Goal: Task Accomplishment & Management: Manage account settings

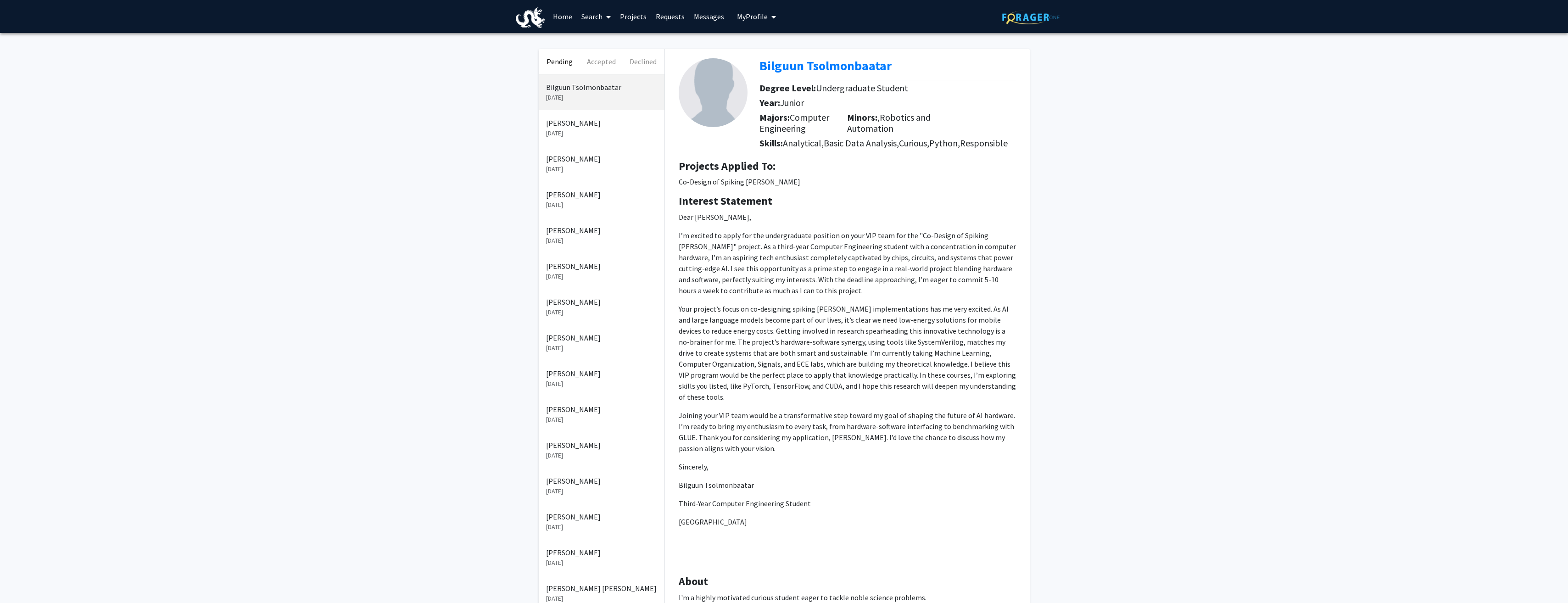
click at [823, 338] on p "Your project’s focus on co-designing spiking [PERSON_NAME] implementations has …" at bounding box center [847, 353] width 337 height 99
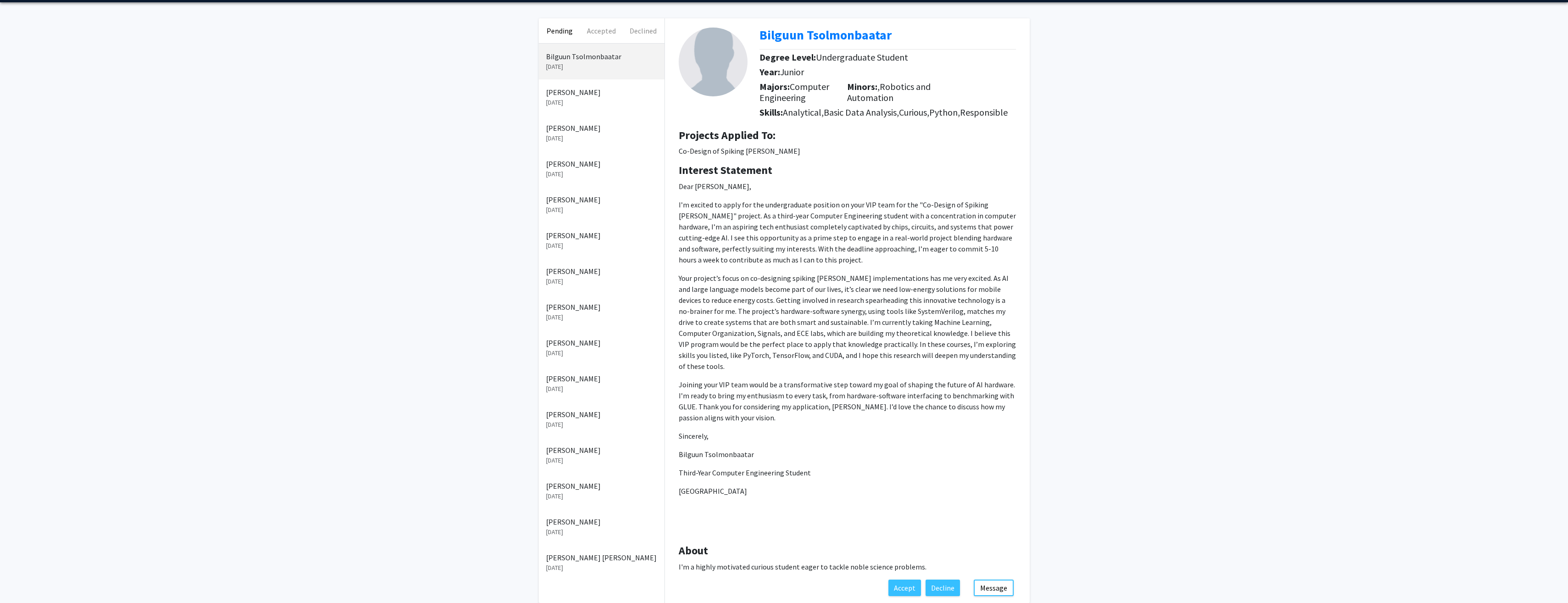
scroll to position [46, 0]
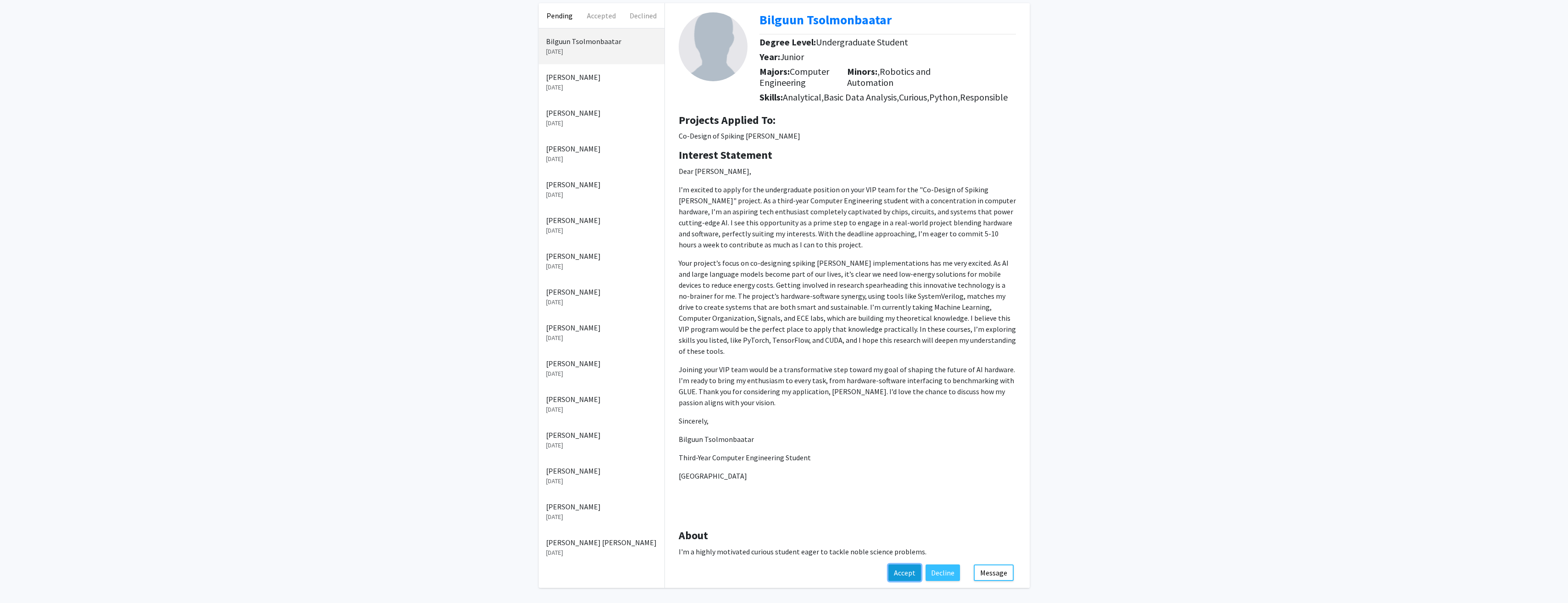
click at [910, 569] on button "Accept" at bounding box center [905, 572] width 32 height 16
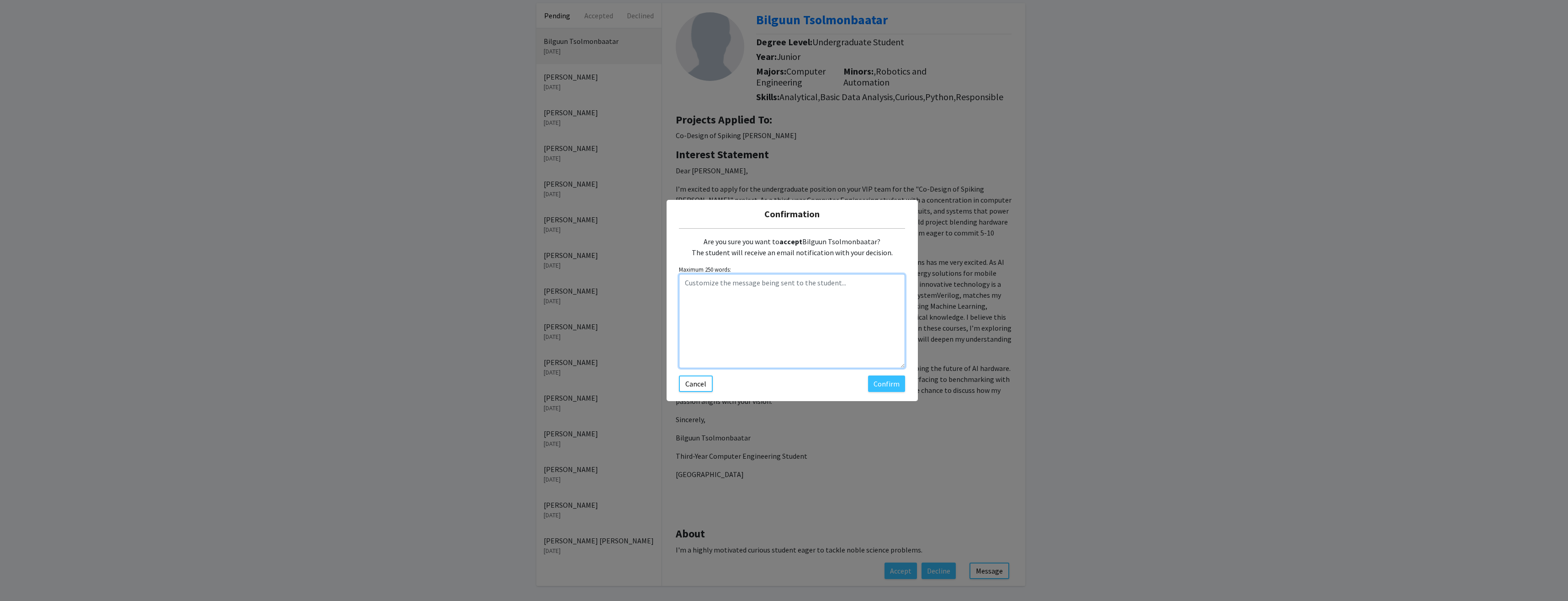
click at [784, 306] on textarea "Customize the message being sent to the student..." at bounding box center [792, 321] width 226 height 94
click at [780, 300] on textarea "Customize the message being sent to the student..." at bounding box center [792, 321] width 226 height 94
paste textarea "[URL][DOMAIN_NAME][EMAIL_ADDRESS][DOMAIN_NAME]"
type textarea "Please use this link to schedule a meeting. [URL][DOMAIN_NAME][EMAIL_ADDRESS][D…"
click at [885, 388] on button "Confirm" at bounding box center [887, 383] width 37 height 16
